Goal: Task Accomplishment & Management: Use online tool/utility

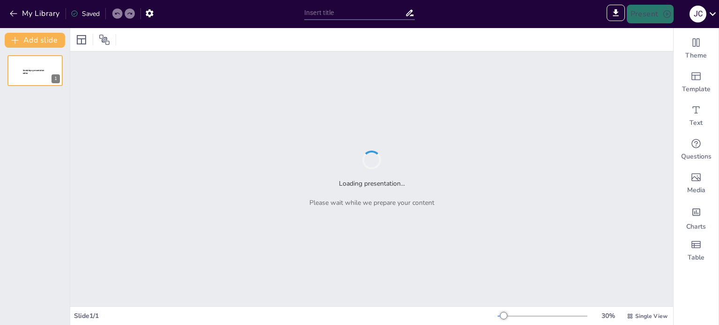
type input "Criptoactivos: Entendiendo Monedas y Tokens en el Nuevo Ecosistema"
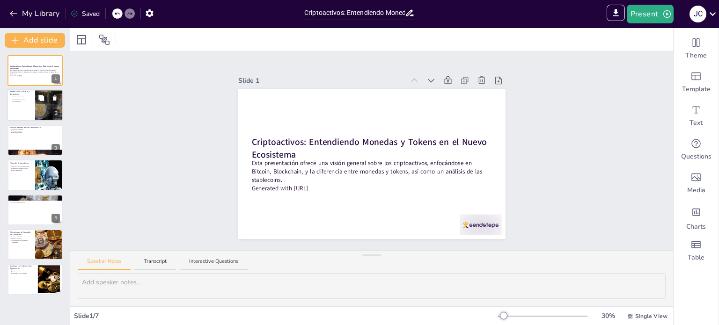
click at [30, 102] on p "Descentralización" at bounding box center [22, 102] width 21 height 2
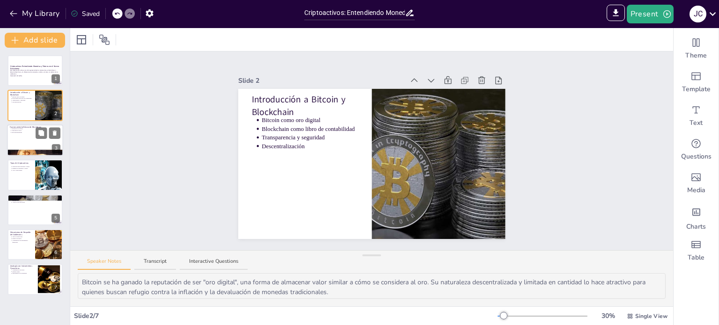
click at [22, 129] on p "Estructura de bloques" at bounding box center [36, 129] width 49 height 2
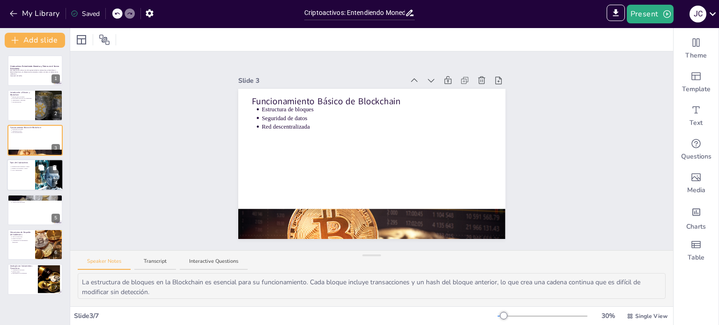
click at [26, 175] on div at bounding box center [35, 175] width 56 height 32
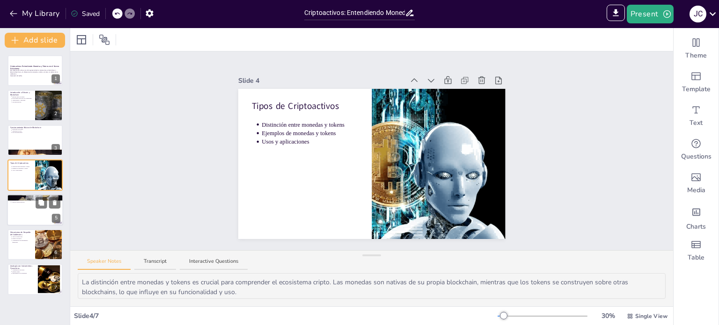
click at [30, 218] on div at bounding box center [35, 210] width 56 height 32
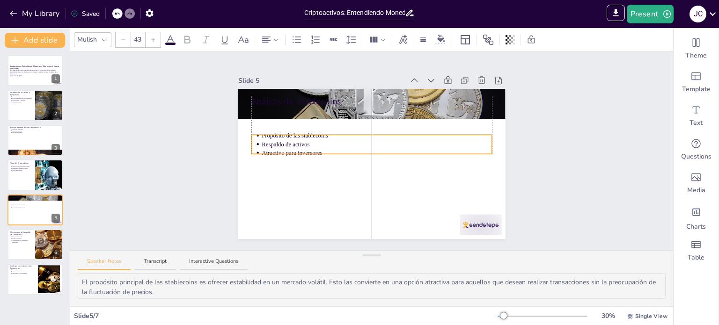
drag, startPoint x: 281, startPoint y: 123, endPoint x: 281, endPoint y: 149, distance: 26.2
click at [281, 149] on p "Atractivo para inversores" at bounding box center [377, 153] width 230 height 8
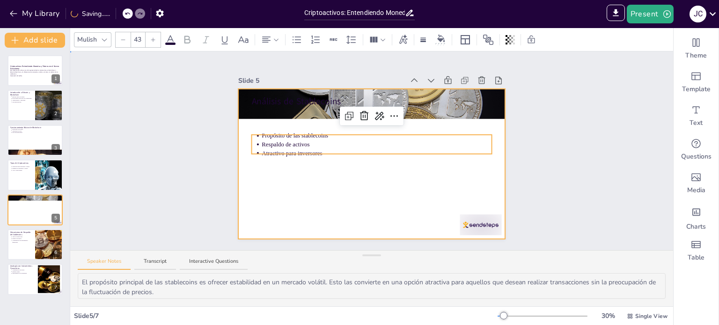
click at [394, 182] on div at bounding box center [371, 164] width 267 height 150
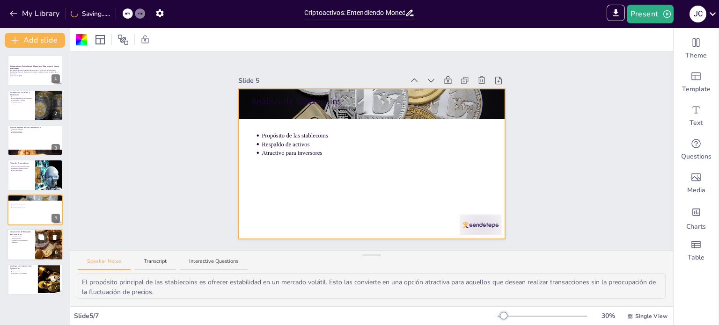
click at [11, 238] on ul "Tipos de stablecoins Riesgos asociados Comparación con instrumentos financieros" at bounding box center [21, 239] width 22 height 7
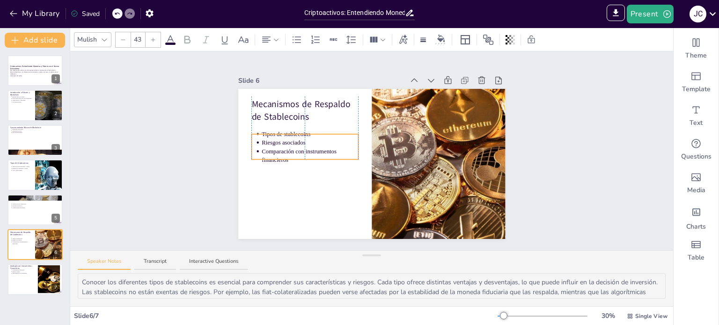
drag, startPoint x: 296, startPoint y: 145, endPoint x: 298, endPoint y: 153, distance: 7.7
click at [298, 153] on p "Comparación con instrumentos financieros" at bounding box center [310, 155] width 97 height 17
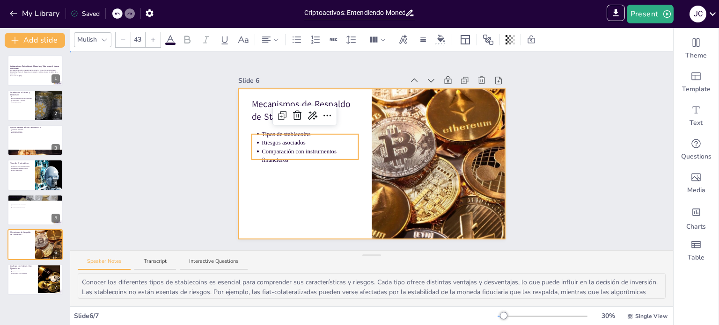
click at [328, 211] on div at bounding box center [371, 164] width 267 height 150
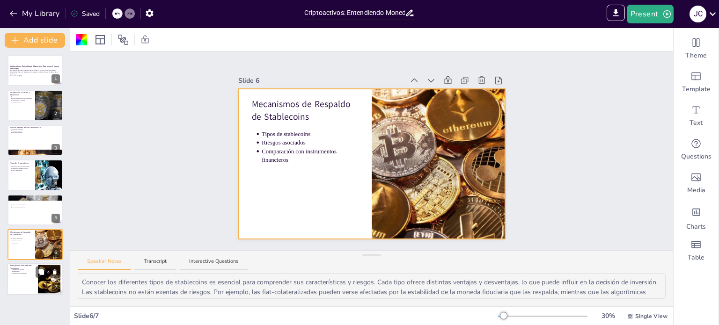
click at [30, 266] on p "Analogía con Instrumentos Financieros" at bounding box center [22, 267] width 25 height 5
type textarea "La comparación entre stablecoins y bonos es relevante para los inversores famil…"
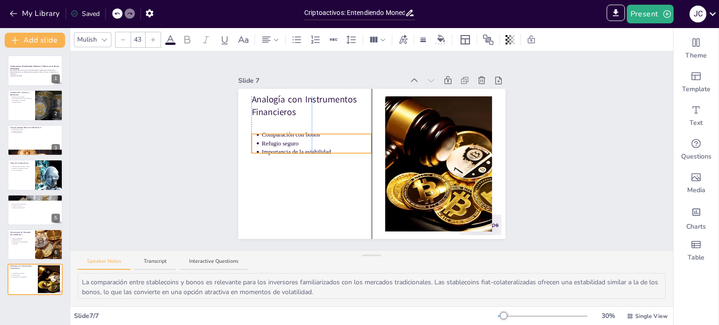
drag, startPoint x: 313, startPoint y: 133, endPoint x: 313, endPoint y: 150, distance: 16.4
click at [313, 150] on p "Importancia de la estabilidad" at bounding box center [317, 152] width 110 height 8
click at [545, 179] on div "Slide 1 Criptoactivos: Entendiendo Monedas y Tokens en el Nuevo Ecosistema Esta…" at bounding box center [371, 150] width 603 height 199
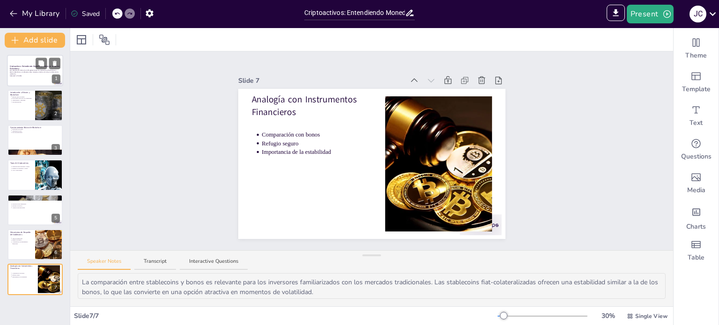
click at [35, 78] on div at bounding box center [35, 71] width 56 height 32
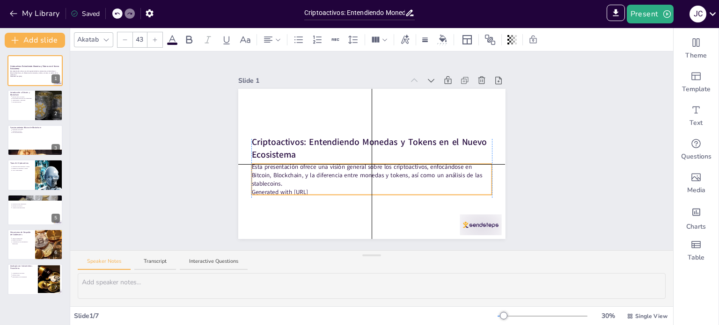
drag, startPoint x: 302, startPoint y: 169, endPoint x: 302, endPoint y: 175, distance: 6.6
click at [302, 175] on p "Esta presentación ofrece una visión general sobre los criptoactivos, enfocándos…" at bounding box center [371, 175] width 240 height 25
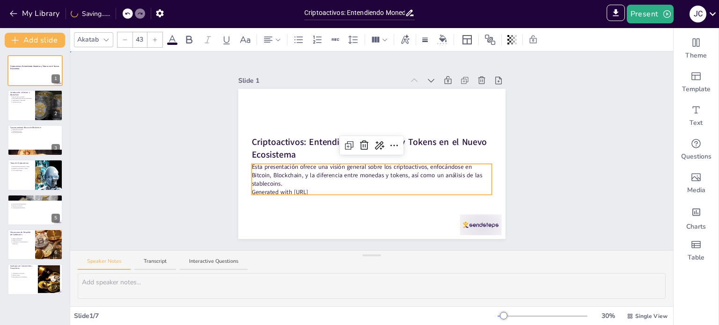
click at [527, 183] on div "Slide 1 Criptoactivos: Entendiendo Monedas y Tokens en el Nuevo Ecosistema Esta…" at bounding box center [371, 150] width 603 height 199
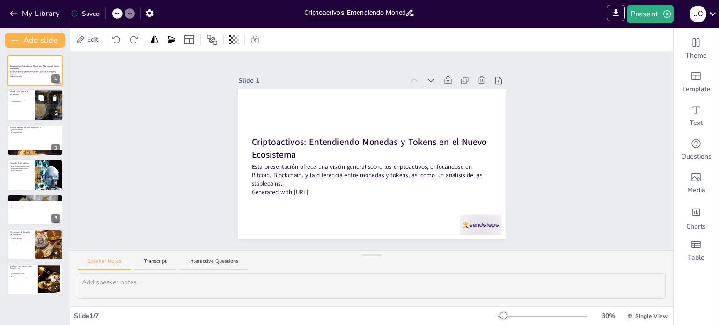
click at [26, 105] on div at bounding box center [35, 106] width 56 height 32
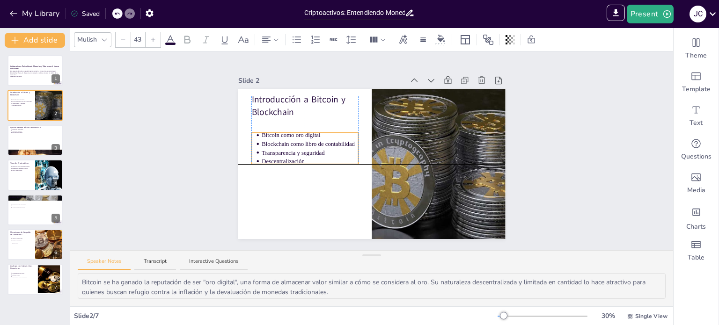
drag, startPoint x: 306, startPoint y: 129, endPoint x: 305, endPoint y: 142, distance: 13.2
click at [305, 142] on p "Blockchain como libro de contabilidad" at bounding box center [310, 144] width 97 height 8
click at [511, 139] on div "Slide 1 Criptoactivos: Entendiendo Monedas y Tokens en el Nuevo Ecosistema Esta…" at bounding box center [372, 151] width 320 height 176
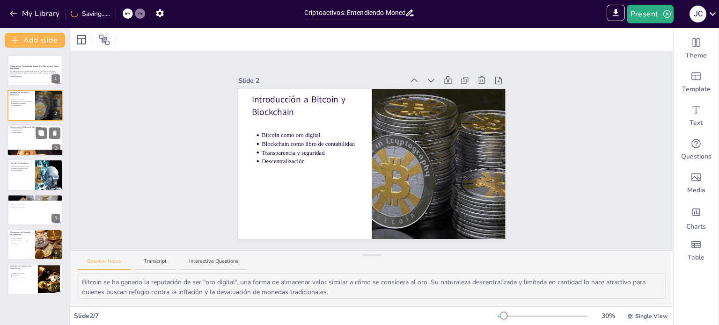
click at [29, 139] on div at bounding box center [35, 140] width 56 height 32
type textarea "La estructura de bloques en la Blockchain es esencial para su funcionamiento. C…"
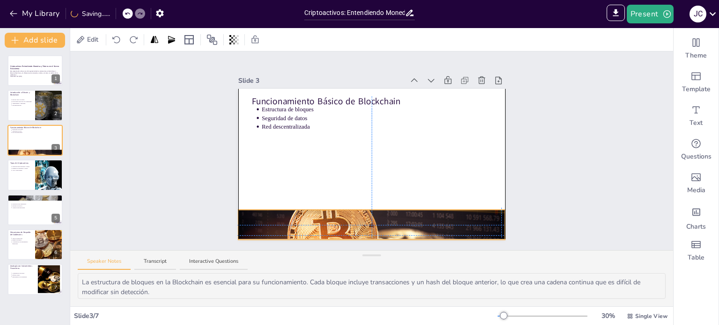
click at [363, 210] on div at bounding box center [371, 225] width 267 height 224
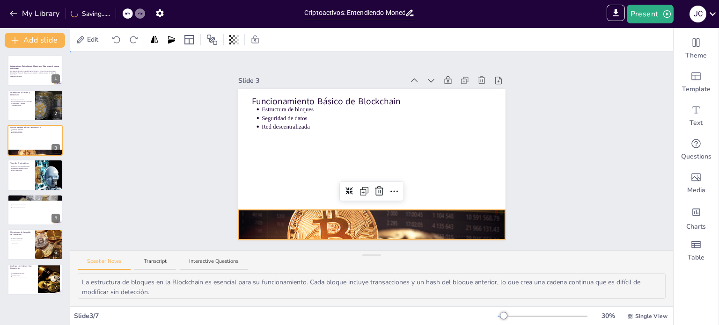
click at [561, 189] on div "Slide 1 Criptoactivos: Entendiendo Monedas y Tokens en el Nuevo Ecosistema Esta…" at bounding box center [371, 150] width 603 height 199
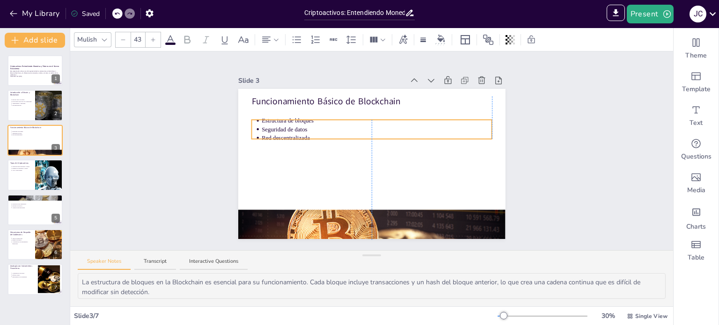
drag, startPoint x: 302, startPoint y: 114, endPoint x: 301, endPoint y: 125, distance: 11.3
click at [301, 125] on p "Seguridad de datos" at bounding box center [377, 129] width 230 height 8
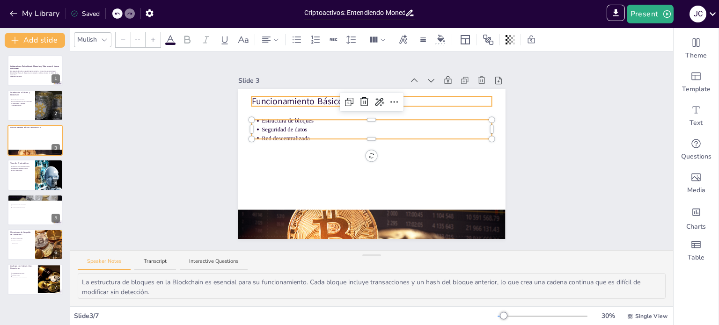
type input "64"
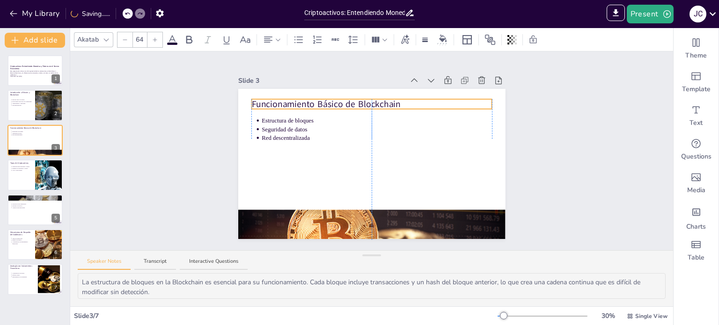
click at [308, 98] on p "Funcionamiento Básico de Blockchain" at bounding box center [371, 104] width 240 height 13
click at [590, 147] on div "Slide 1 Criptoactivos: Entendiendo Monedas y Tokens en el Nuevo Ecosistema Esta…" at bounding box center [371, 150] width 603 height 199
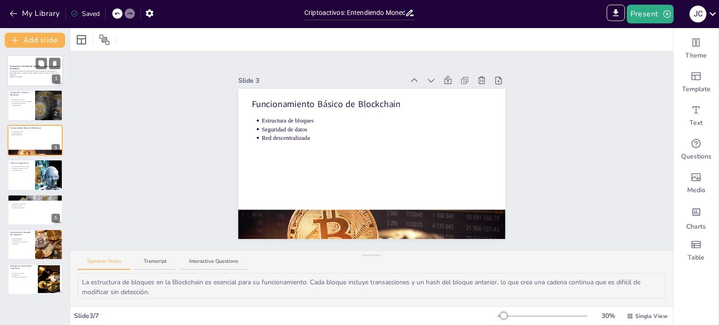
click at [39, 73] on p "Esta presentación ofrece una visión general sobre los criptoactivos, enfocándos…" at bounding box center [35, 73] width 51 height 5
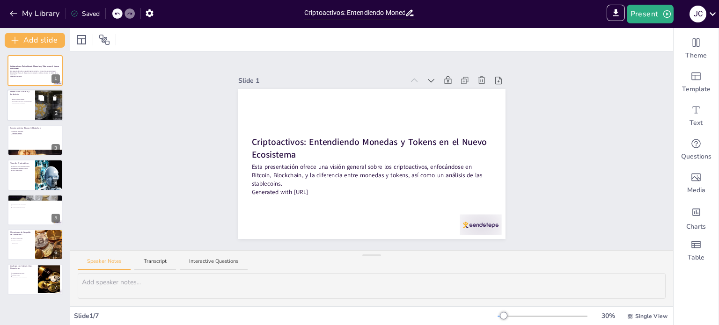
click at [18, 102] on p "Transparencia y seguridad" at bounding box center [22, 103] width 21 height 2
type textarea "Bitcoin se ha ganado la reputación de ser "oro digital", una forma de almacenar…"
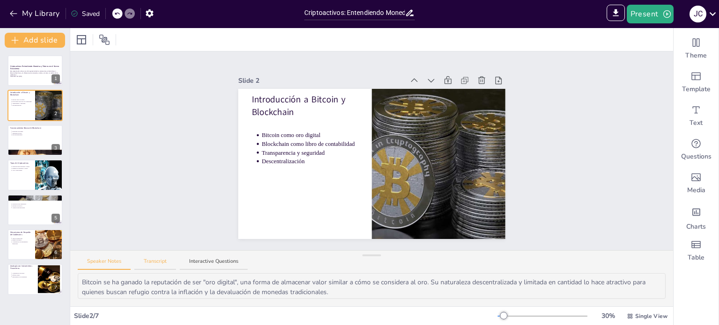
click at [164, 262] on button "Transcript" at bounding box center [155, 264] width 42 height 13
click at [105, 258] on button "Speaker Notes" at bounding box center [104, 264] width 53 height 13
click at [144, 261] on button "Transcript" at bounding box center [155, 264] width 42 height 13
click at [97, 259] on button "Speaker Notes" at bounding box center [104, 264] width 53 height 13
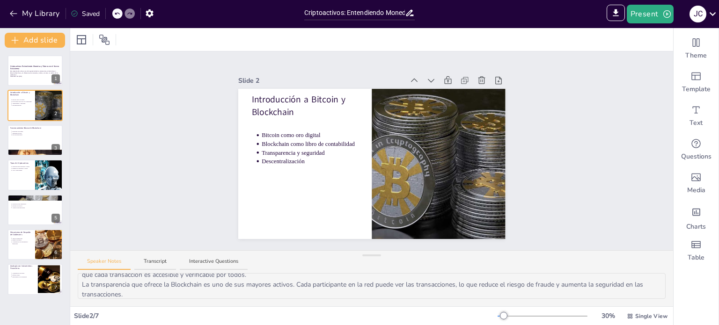
scroll to position [0, 0]
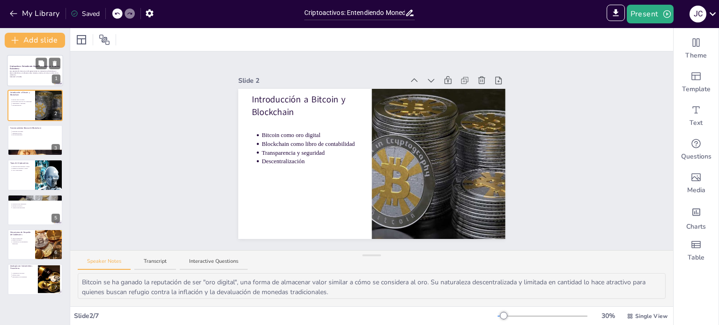
click at [32, 68] on p "Criptoactivos: Entendiendo Monedas y Tokens en el Nuevo Ecosistema" at bounding box center [35, 67] width 51 height 5
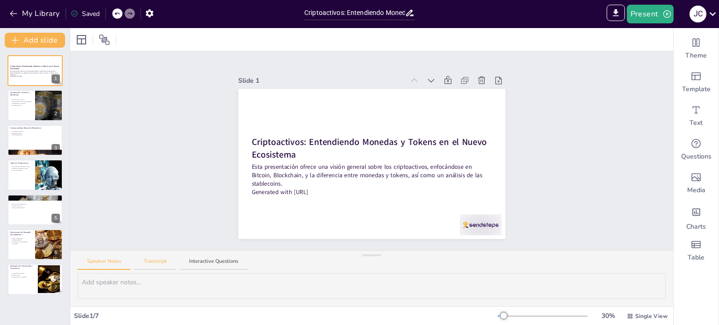
click at [170, 261] on button "Transcript" at bounding box center [155, 264] width 42 height 13
click at [230, 260] on button "Interactive Questions" at bounding box center [214, 264] width 68 height 13
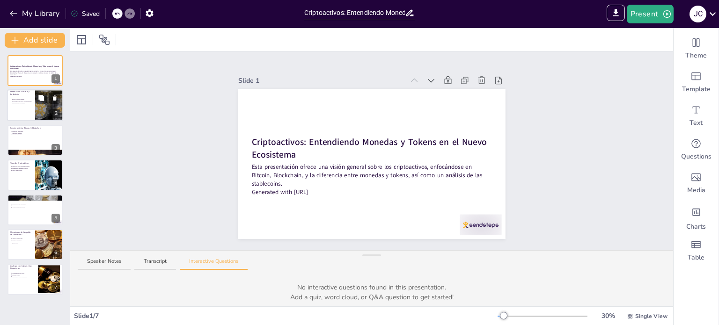
click at [25, 99] on p "Bitcoin como oro digital" at bounding box center [22, 100] width 21 height 2
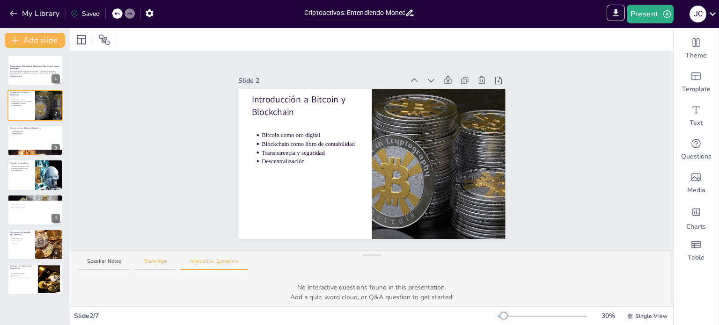
click at [147, 259] on button "Transcript" at bounding box center [155, 264] width 42 height 13
